Goal: Use online tool/utility: Utilize a website feature to perform a specific function

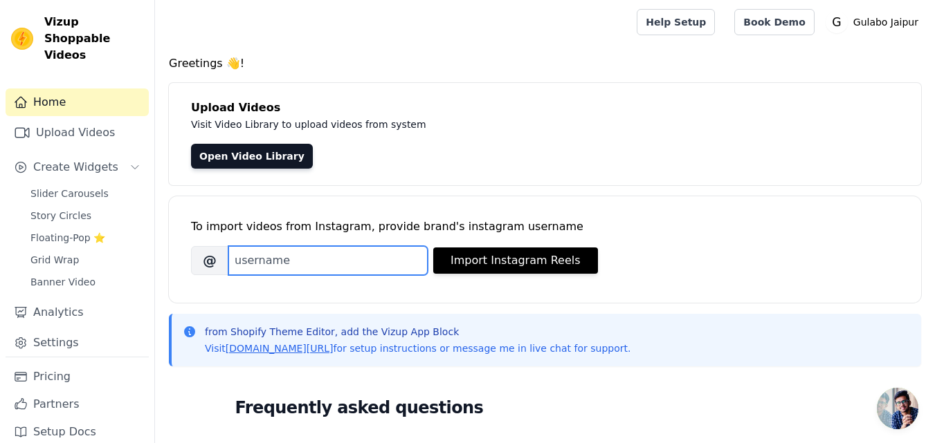
click at [267, 261] on input "Brand's Instagram Username" at bounding box center [327, 260] width 199 height 29
click at [256, 255] on input "Brand's Instagram Username" at bounding box center [327, 260] width 199 height 29
click at [288, 255] on input "Brand's Instagram Username" at bounding box center [327, 260] width 199 height 29
paste input "gulabo_jaipur/"
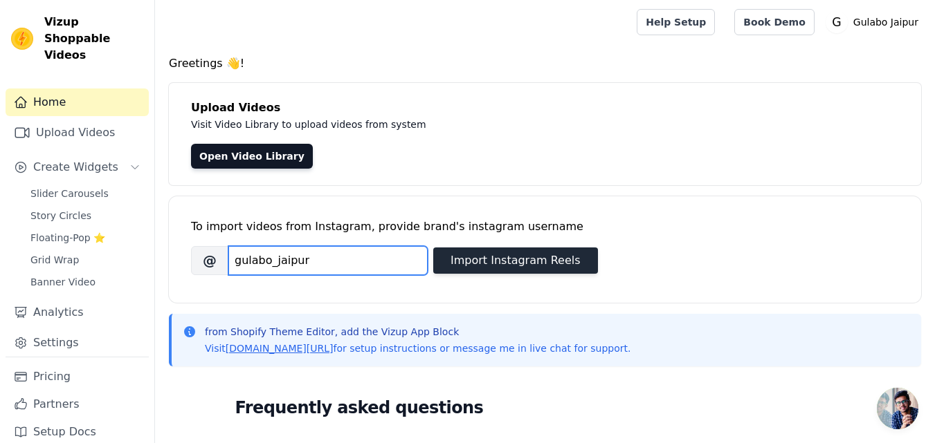
type input "gulabo_jaipur"
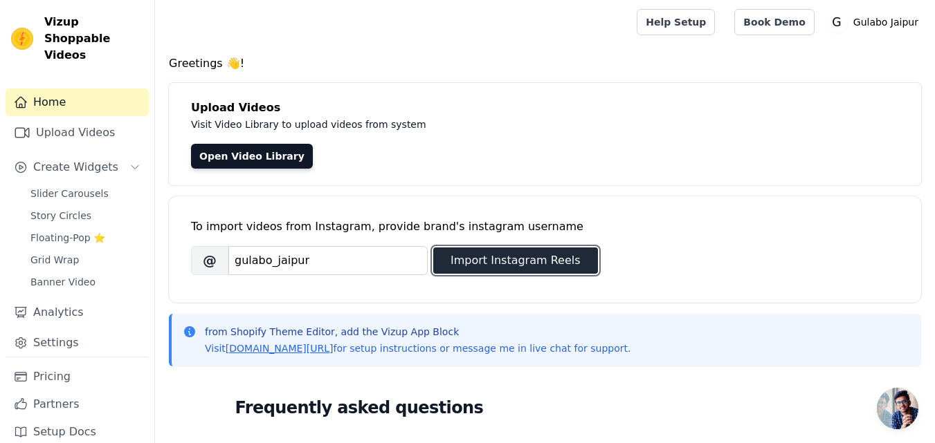
click at [486, 255] on button "Import Instagram Reels" at bounding box center [515, 261] width 165 height 26
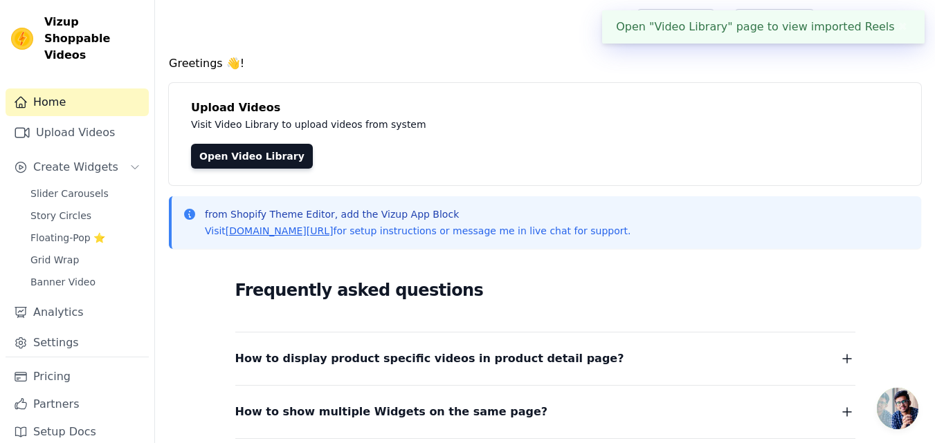
scroll to position [69, 0]
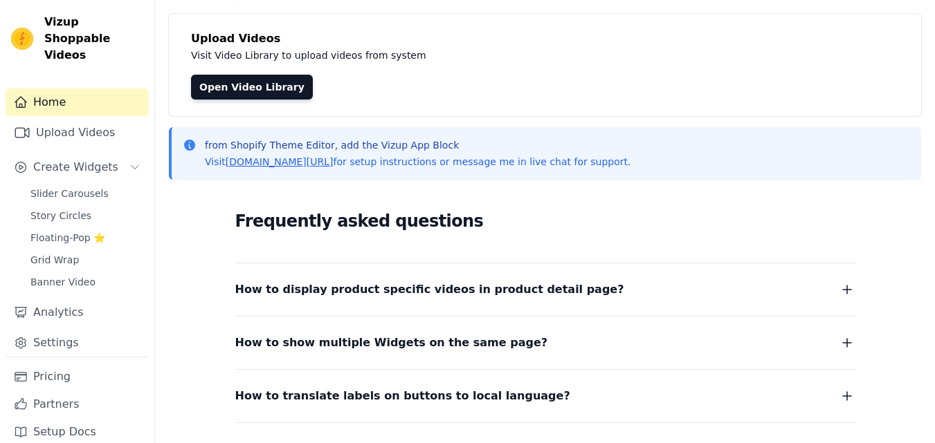
scroll to position [69, 0]
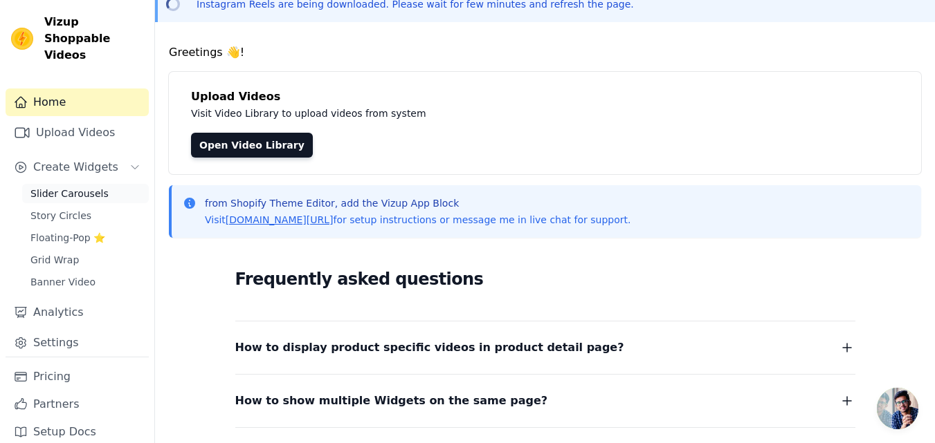
click at [71, 187] on span "Slider Carousels" at bounding box center [69, 194] width 78 height 14
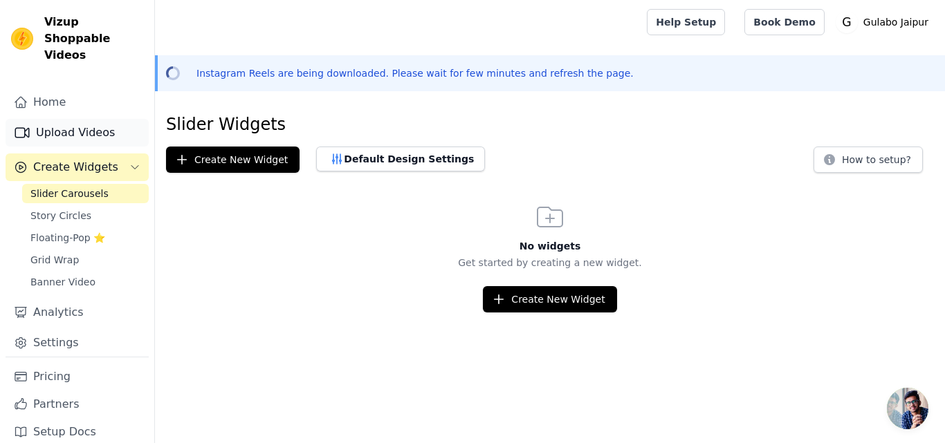
click at [73, 119] on link "Upload Videos" at bounding box center [77, 133] width 143 height 28
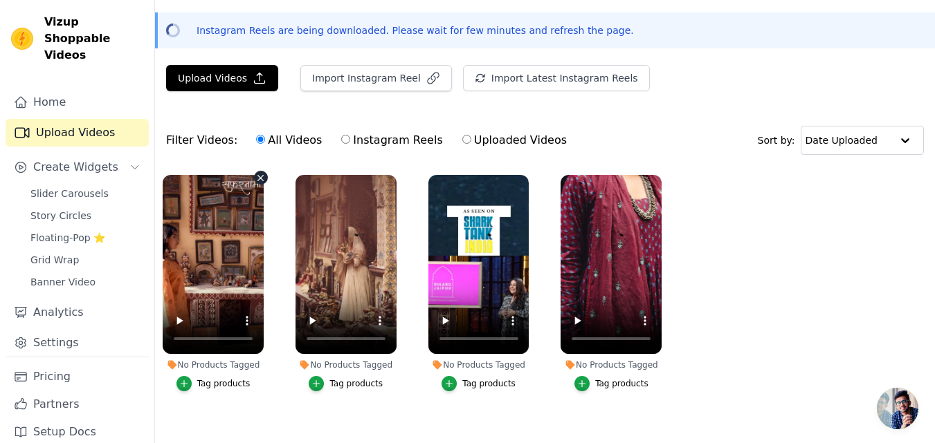
scroll to position [66, 0]
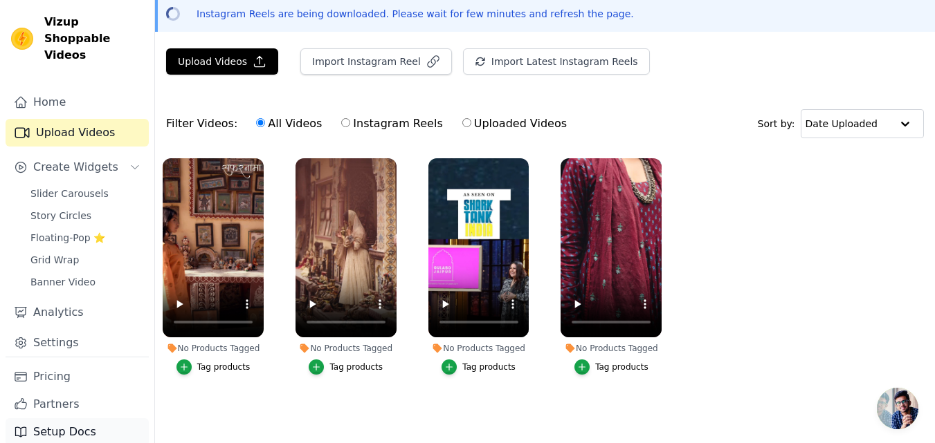
click at [62, 422] on link "Setup Docs" at bounding box center [77, 433] width 143 height 28
